Goal: Transaction & Acquisition: Purchase product/service

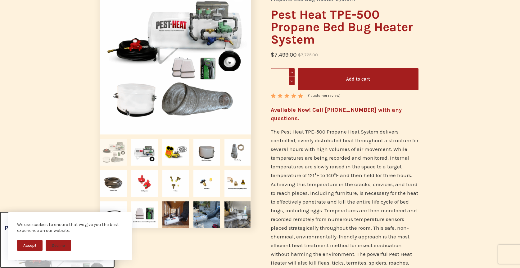
scroll to position [91, 0]
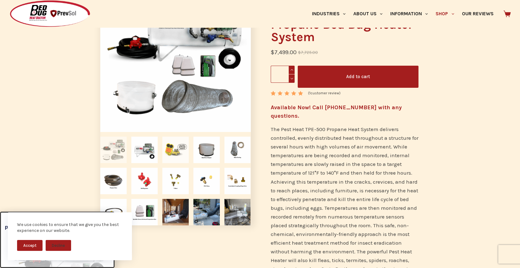
click at [178, 153] on img at bounding box center [176, 149] width 26 height 26
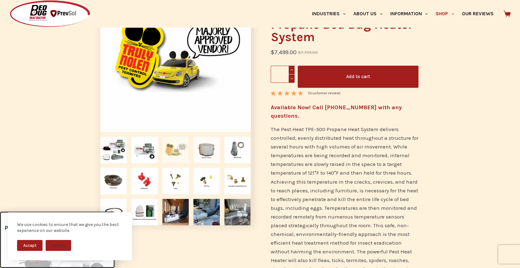
click at [209, 154] on img at bounding box center [207, 149] width 26 height 26
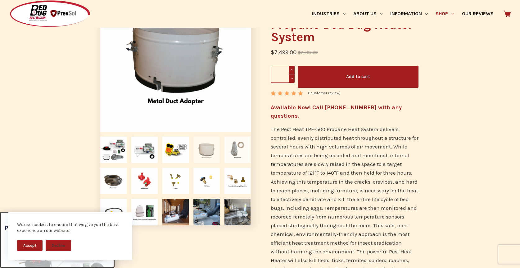
click at [235, 155] on img at bounding box center [238, 149] width 26 height 26
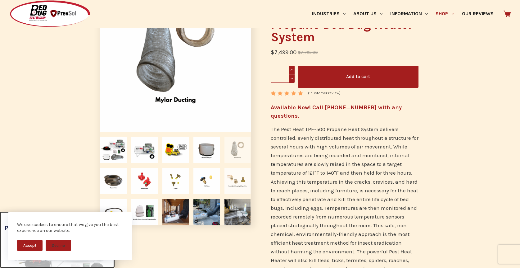
click at [239, 179] on img at bounding box center [238, 180] width 26 height 26
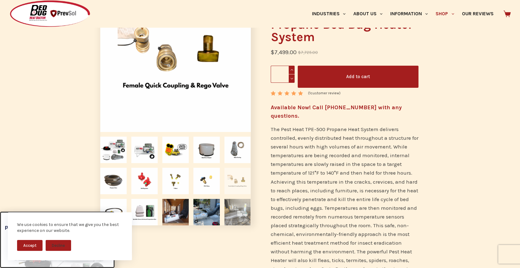
click at [240, 212] on img at bounding box center [238, 212] width 26 height 26
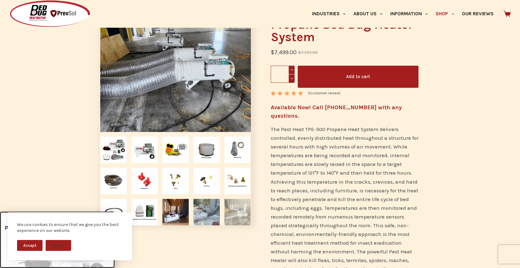
click at [205, 207] on img at bounding box center [207, 212] width 26 height 26
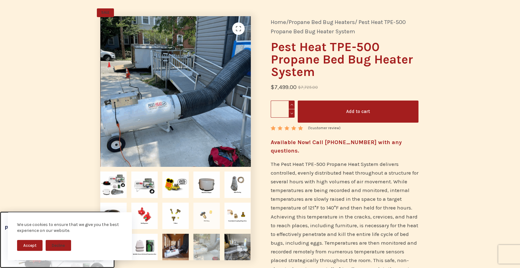
scroll to position [53, 0]
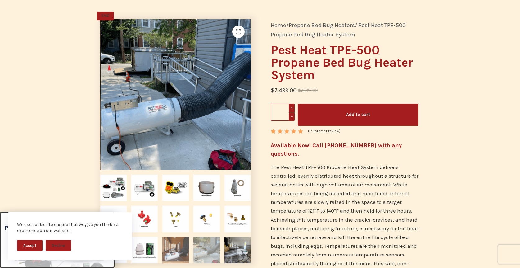
click at [176, 241] on img at bounding box center [176, 249] width 26 height 26
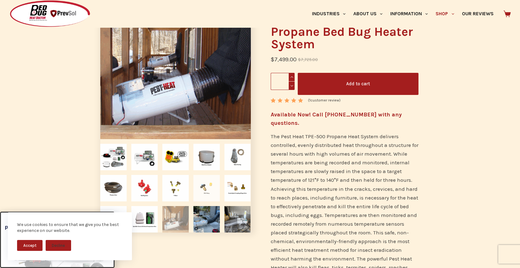
scroll to position [113, 0]
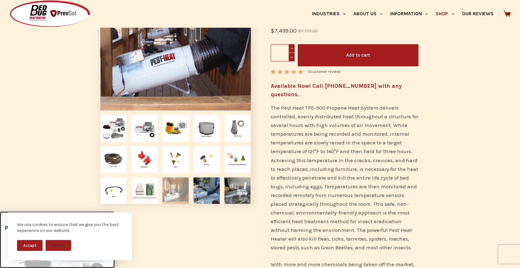
click at [138, 187] on img at bounding box center [144, 190] width 26 height 26
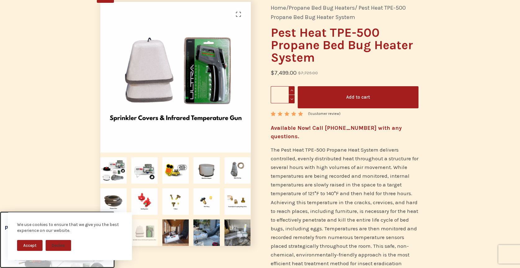
scroll to position [0, 0]
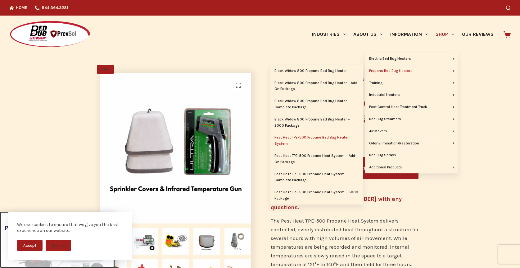
click at [427, 71] on link "Propane Bed Bug Heaters" at bounding box center [411, 71] width 93 height 12
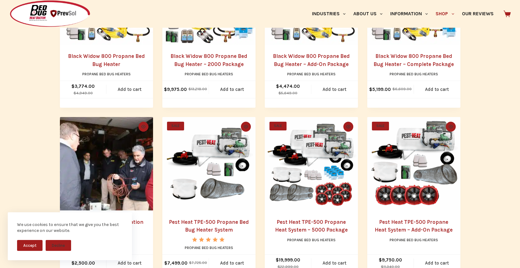
scroll to position [231, 0]
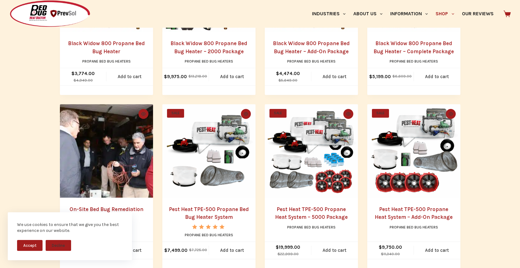
click at [204, 178] on img "Pest Heat TPE-500 Propane Bed Bug Heater System" at bounding box center [209, 150] width 93 height 93
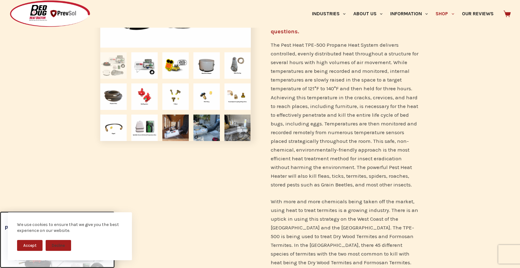
scroll to position [175, 0]
click at [177, 125] on img at bounding box center [176, 128] width 26 height 26
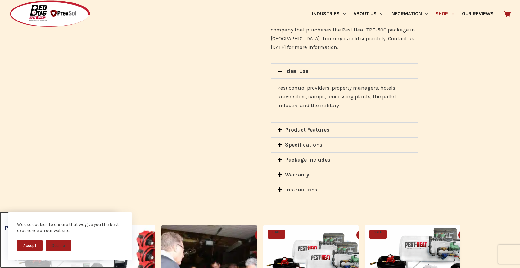
scroll to position [785, 0]
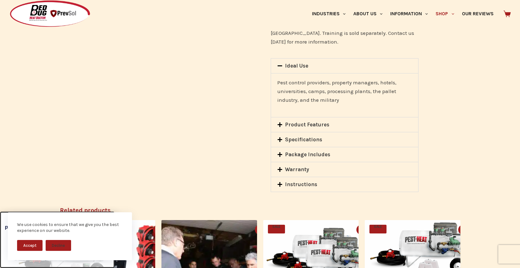
click at [291, 162] on div "Warranty" at bounding box center [345, 169] width 148 height 15
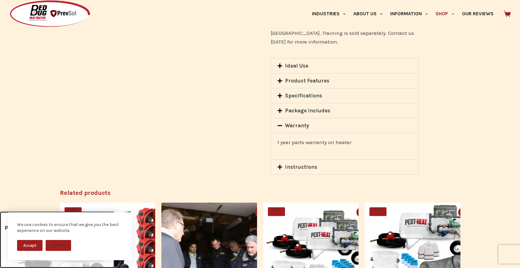
click at [297, 103] on div "Package Includes" at bounding box center [345, 110] width 148 height 15
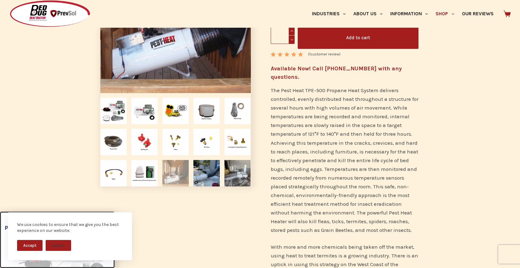
scroll to position [135, 0]
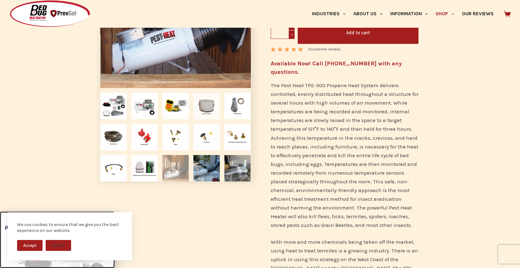
click at [214, 110] on img at bounding box center [207, 106] width 26 height 26
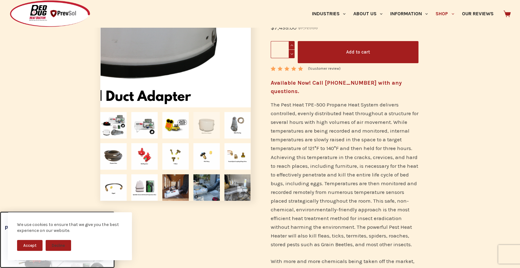
scroll to position [121, 0]
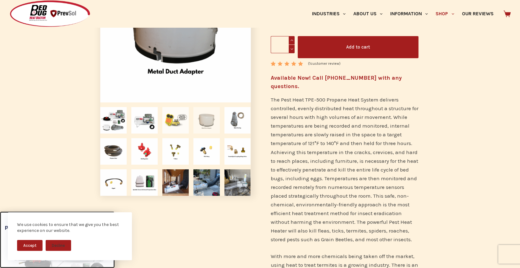
click at [172, 123] on img at bounding box center [176, 120] width 26 height 26
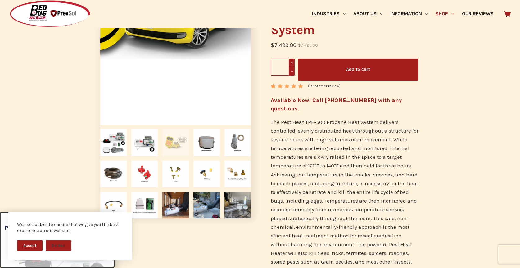
scroll to position [101, 0]
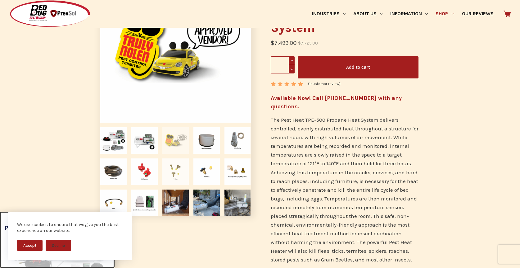
click at [179, 172] on img at bounding box center [176, 171] width 26 height 26
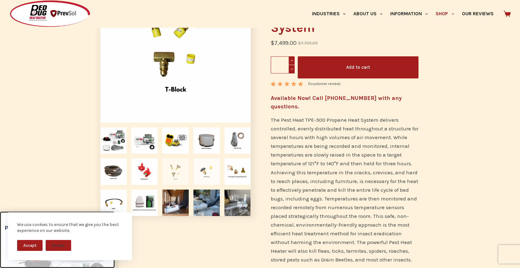
click at [211, 172] on img at bounding box center [207, 171] width 26 height 26
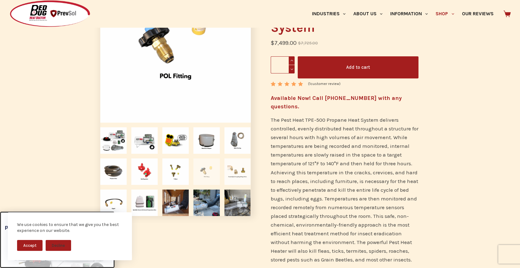
click at [243, 172] on img at bounding box center [238, 171] width 26 height 26
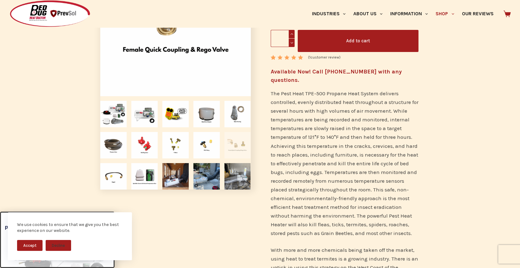
scroll to position [144, 0]
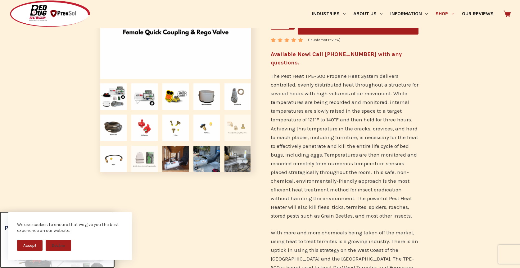
click at [150, 164] on img at bounding box center [144, 158] width 26 height 26
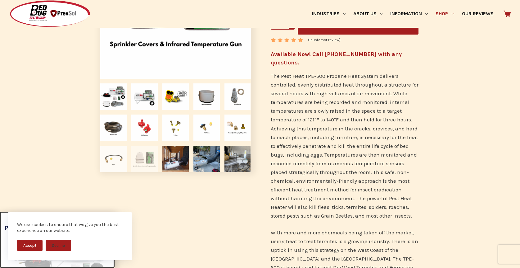
click at [118, 163] on img at bounding box center [113, 158] width 26 height 26
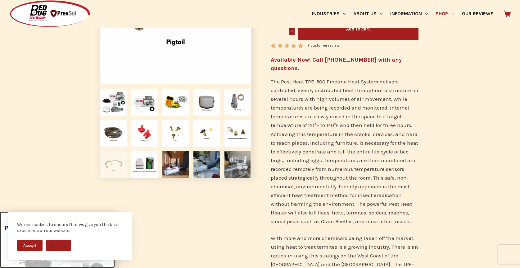
scroll to position [141, 0]
